Goal: Task Accomplishment & Management: Complete application form

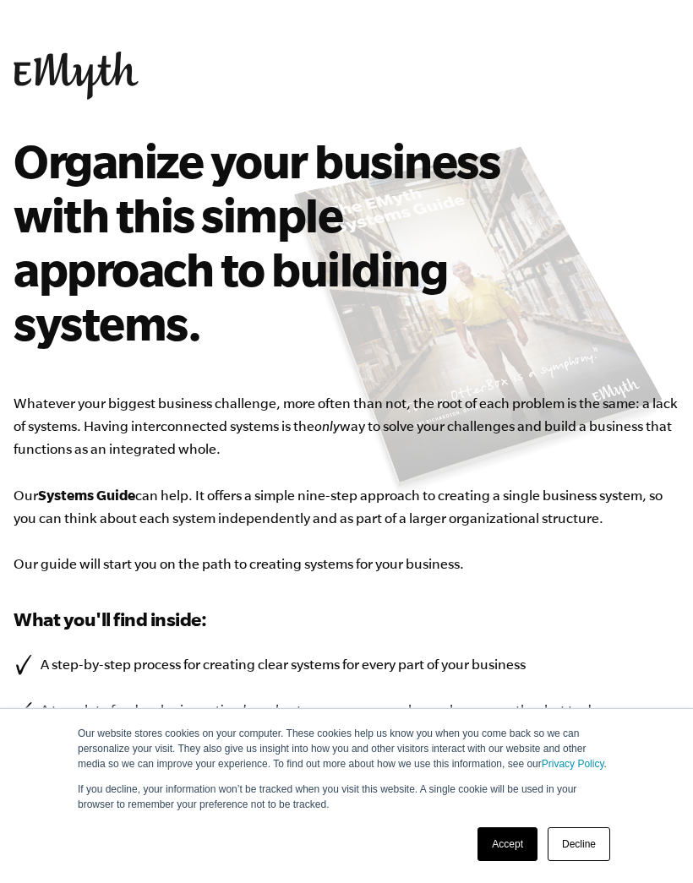
click at [508, 845] on link "Accept" at bounding box center [507, 844] width 60 height 34
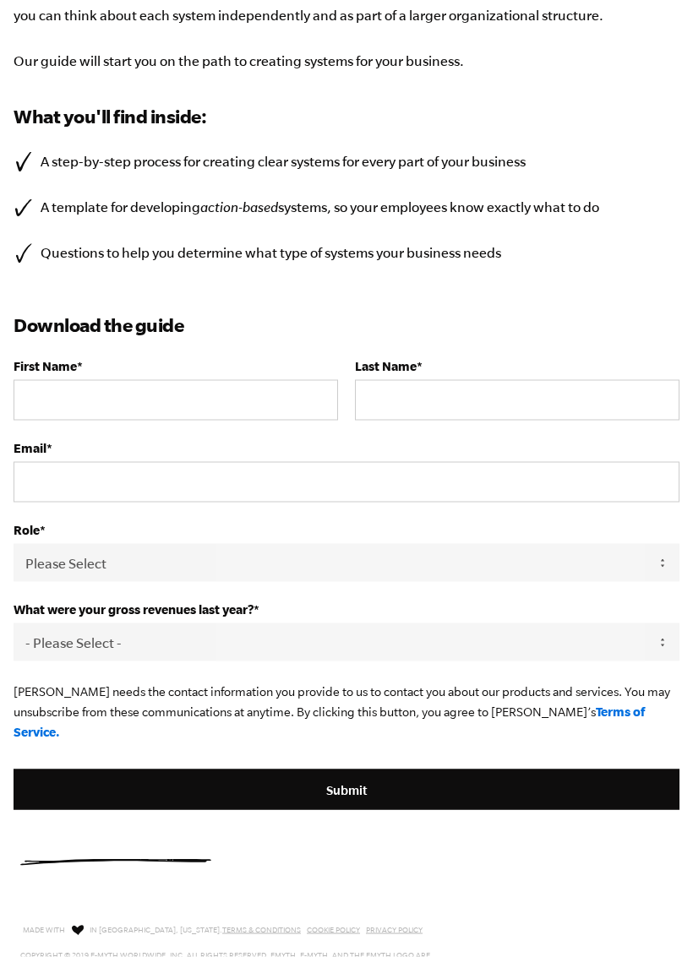
scroll to position [504, 0]
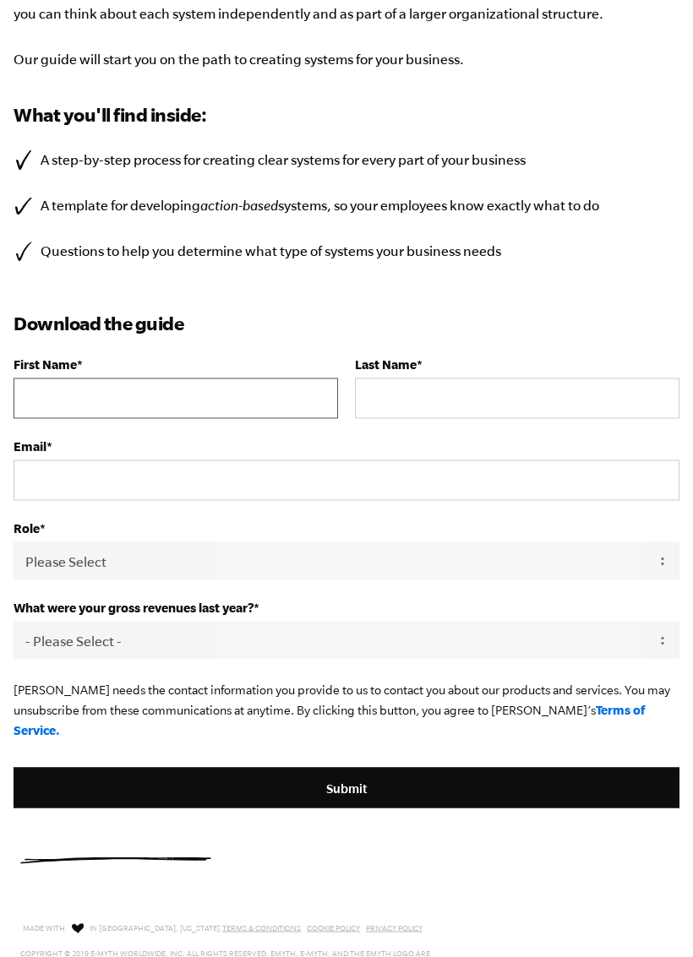
click at [166, 400] on input "First Name *" at bounding box center [176, 398] width 324 height 41
click at [118, 403] on input "First Name *" at bounding box center [176, 398] width 324 height 41
type input "Ed"
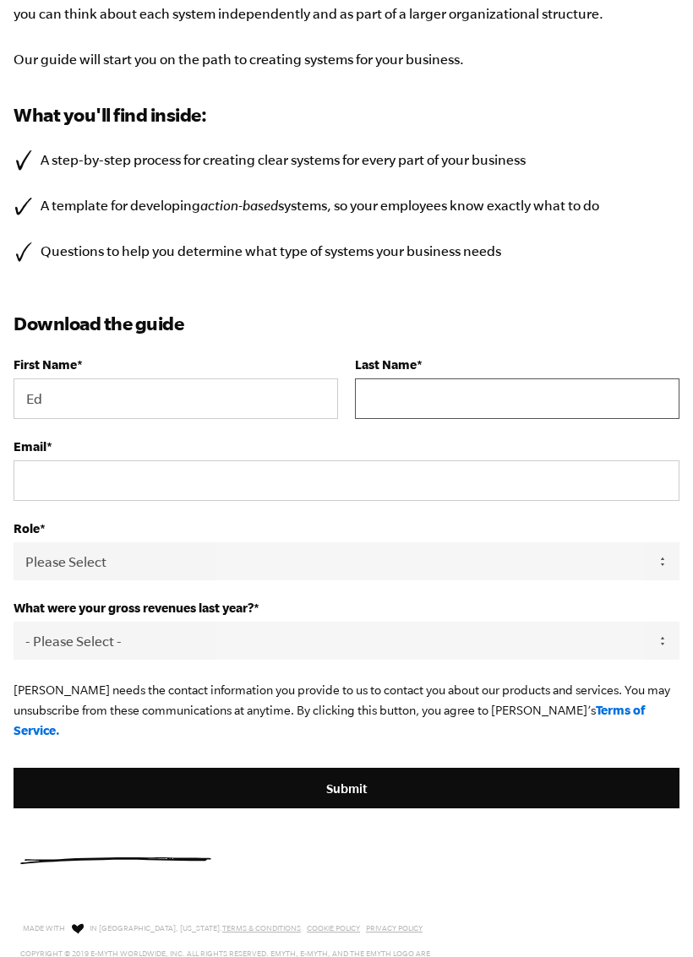
click at [429, 389] on input "Last Name *" at bounding box center [517, 398] width 324 height 41
type input "Young"
click at [173, 489] on input "Email *" at bounding box center [347, 480] width 666 height 41
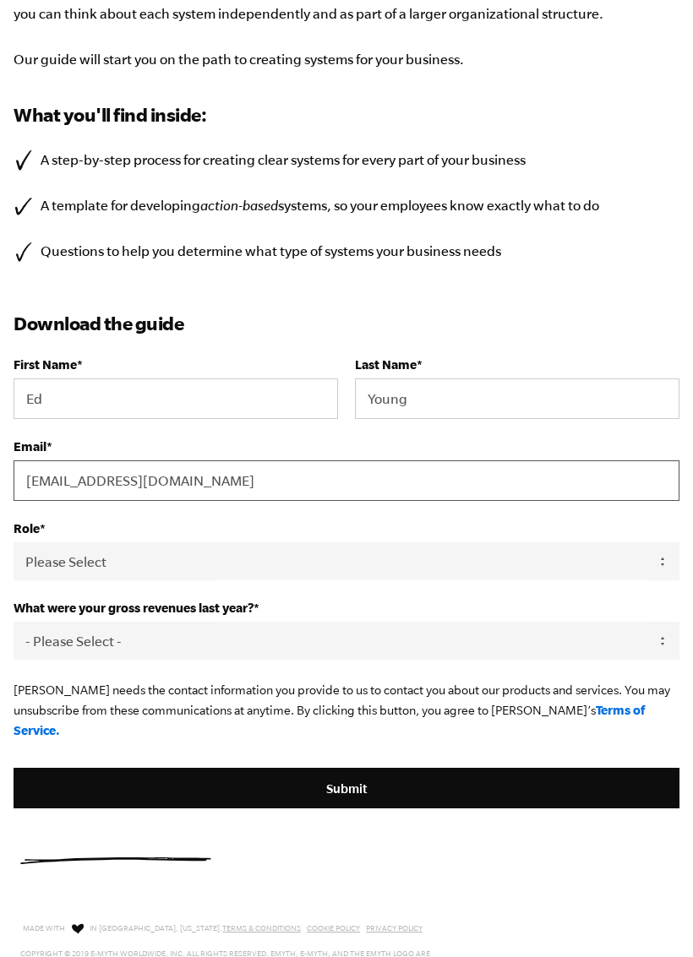
type input "[EMAIL_ADDRESS][DOMAIN_NAME]"
click at [500, 570] on select "Please Select Owner Partner / Co-Owner Executive Employee / Other" at bounding box center [347, 561] width 666 height 38
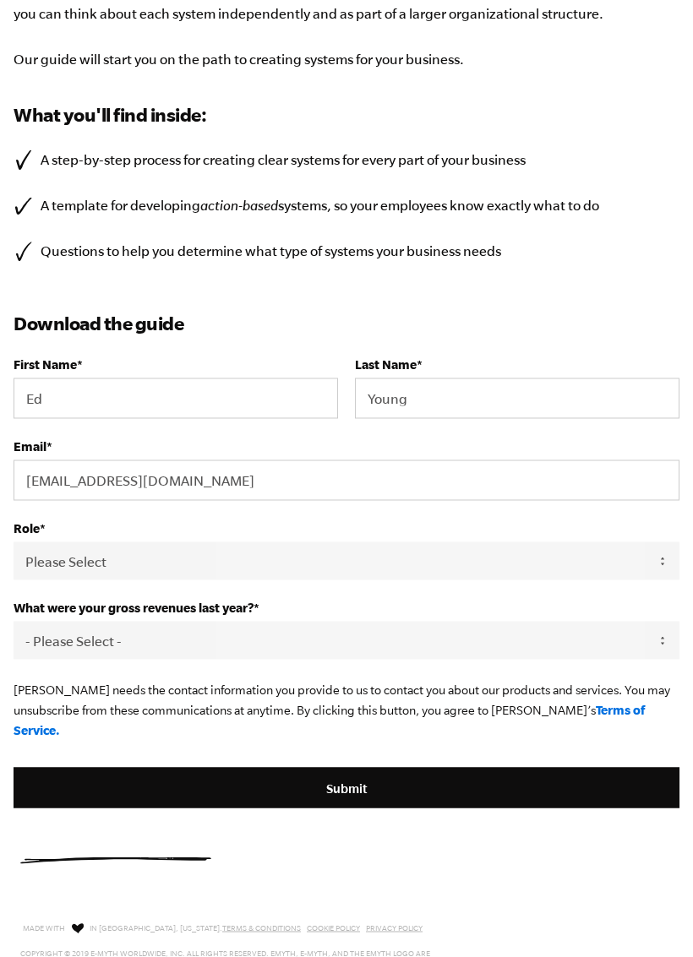
scroll to position [505, 0]
select select "Owner"
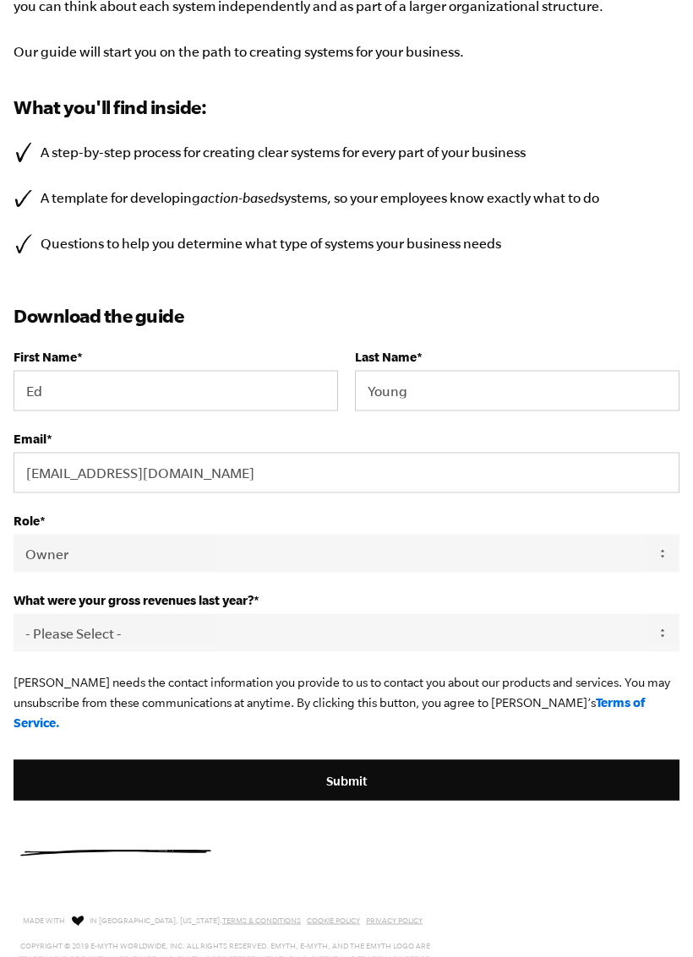
scroll to position [639, 0]
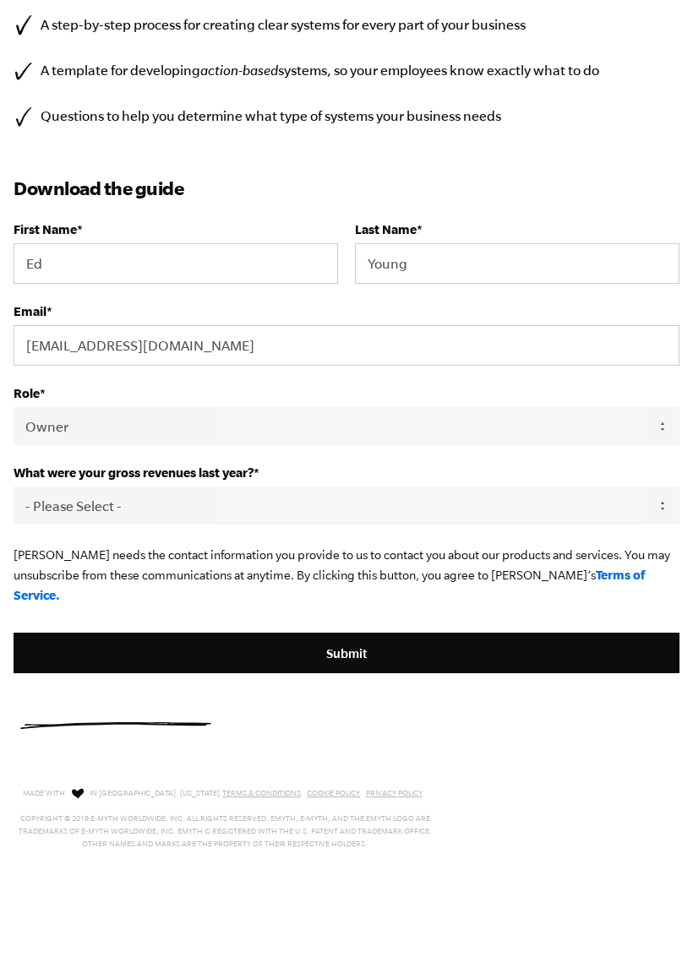
click at [318, 509] on select "- Please Select - 0-75K 76-150K 151-275K 276-500K 501-750K 751-1M 1-2.5M 2.5-5M…" at bounding box center [347, 506] width 666 height 38
select select "76-150K"
click at [440, 641] on input "Submit" at bounding box center [347, 653] width 666 height 41
